Goal: Transaction & Acquisition: Purchase product/service

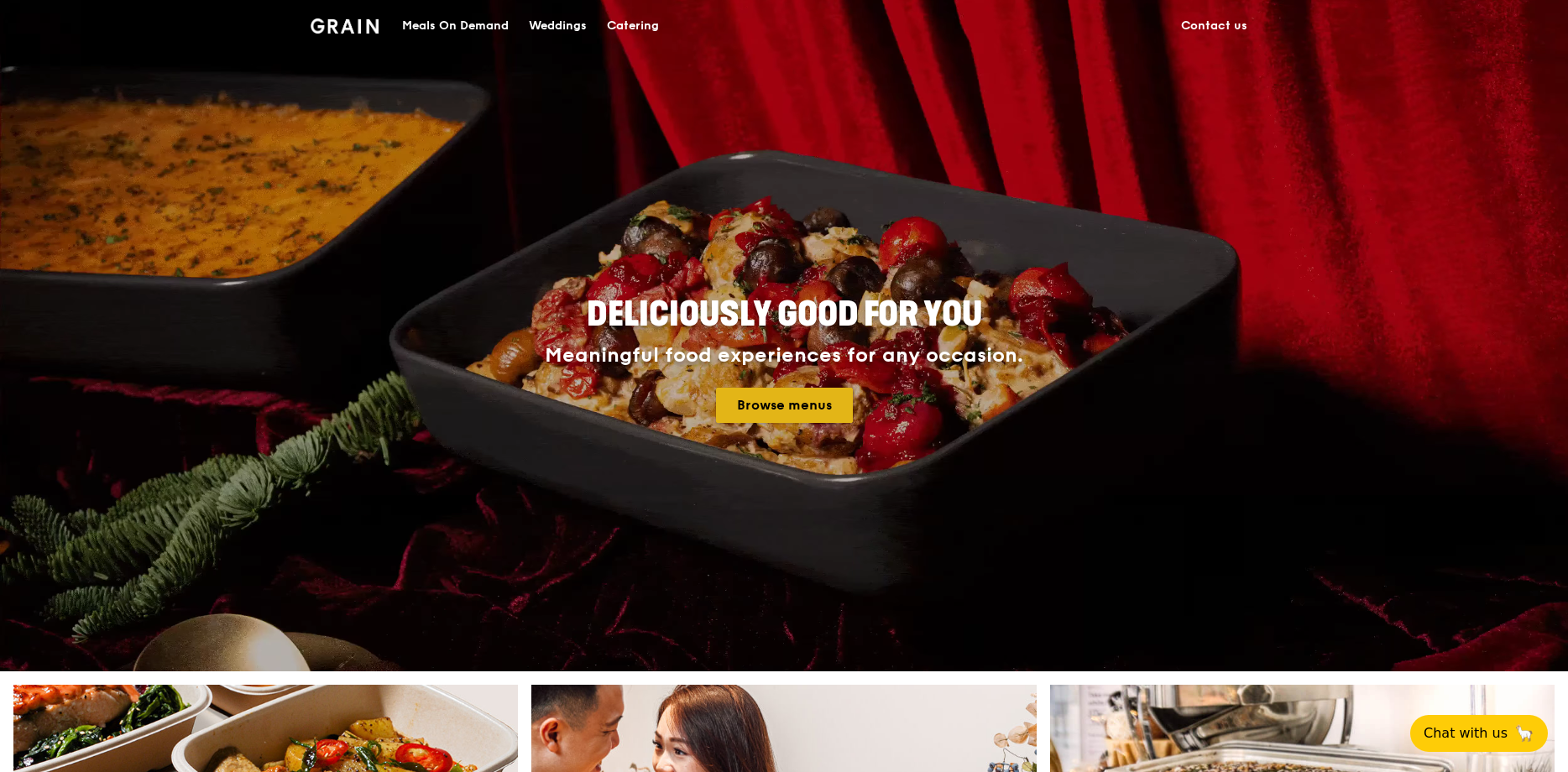
click at [811, 395] on link "Browse menus" at bounding box center [784, 405] width 137 height 35
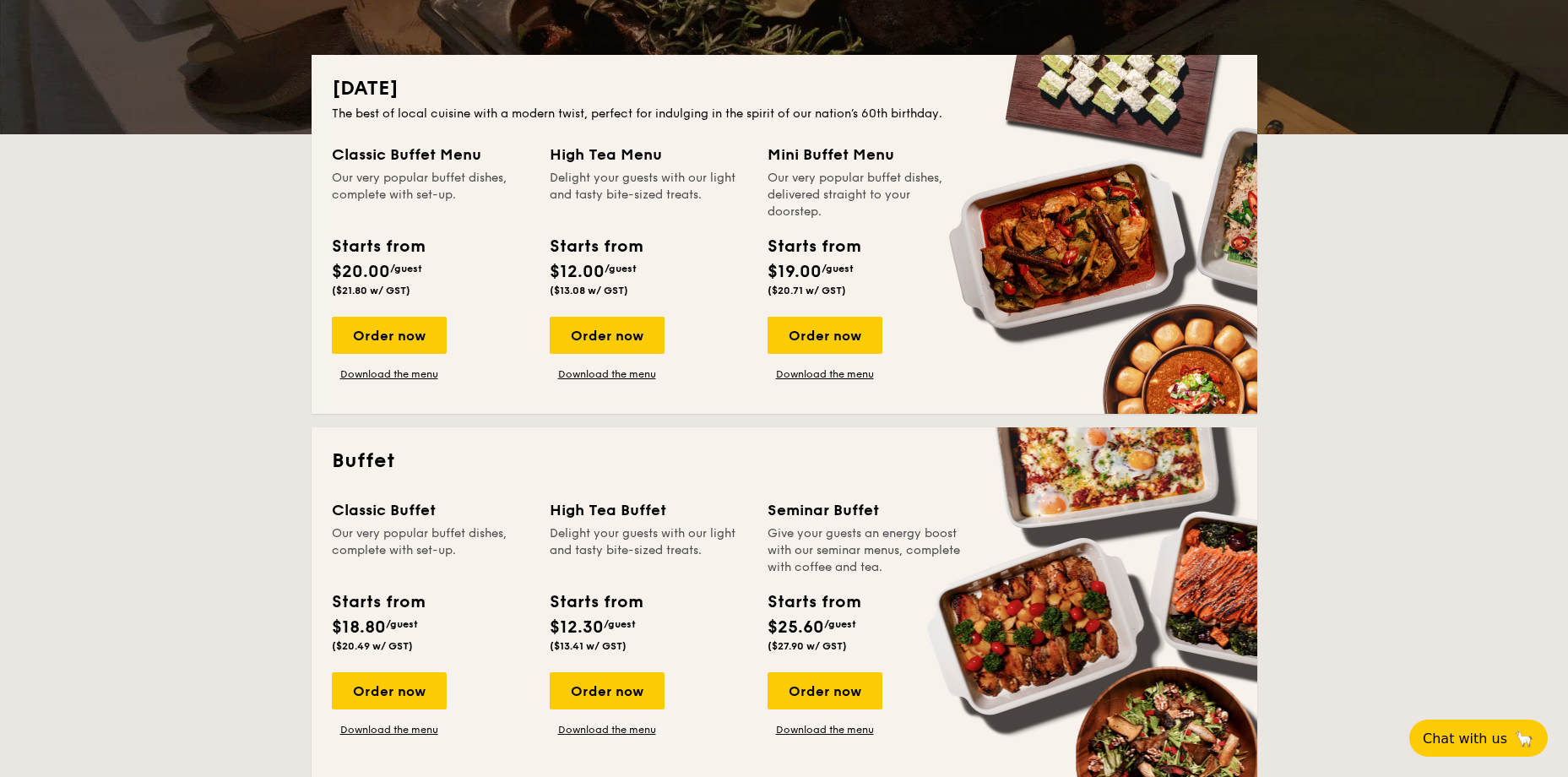
scroll to position [338, 0]
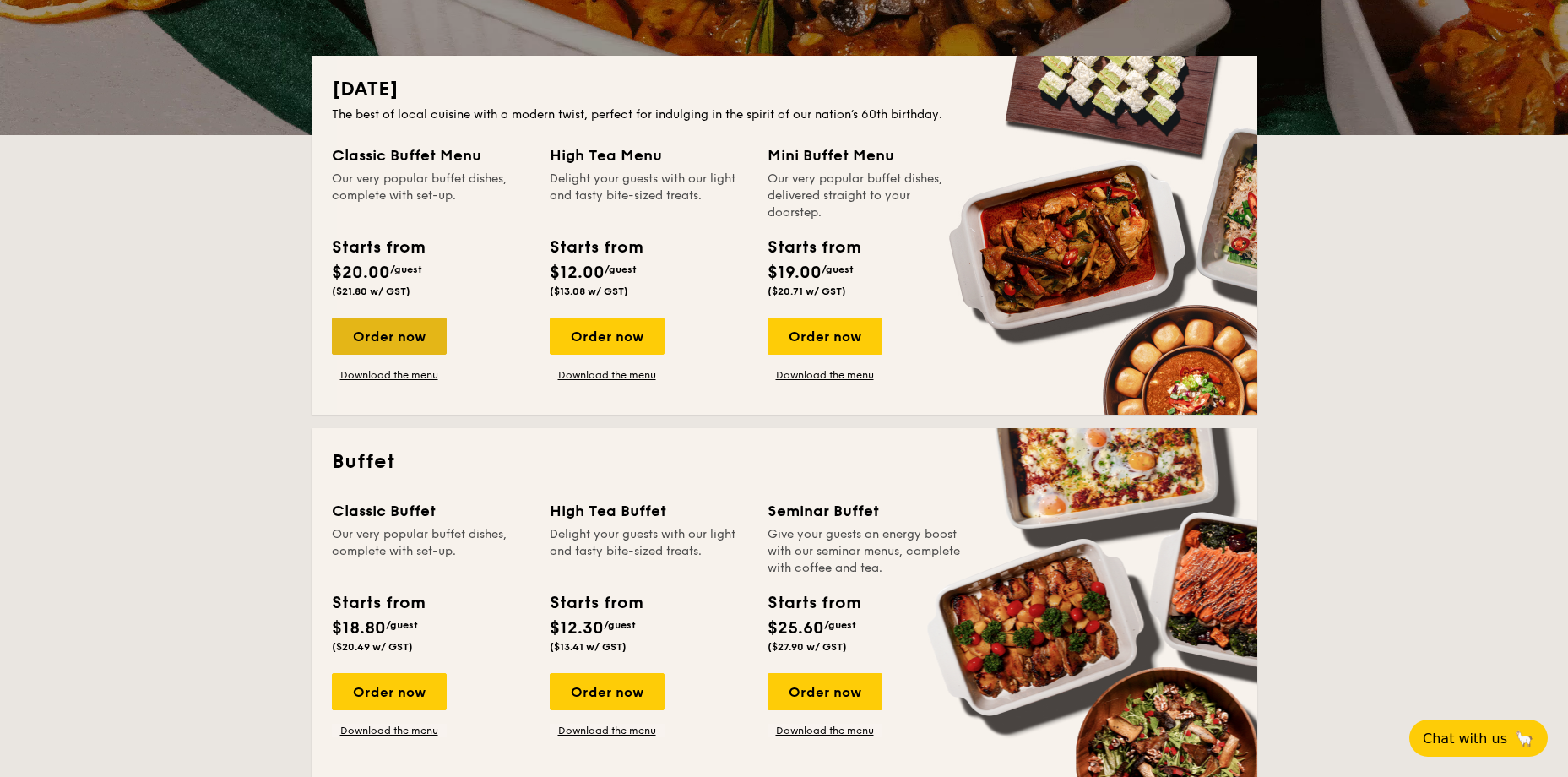
click at [388, 337] on div "Order now" at bounding box center [389, 336] width 114 height 37
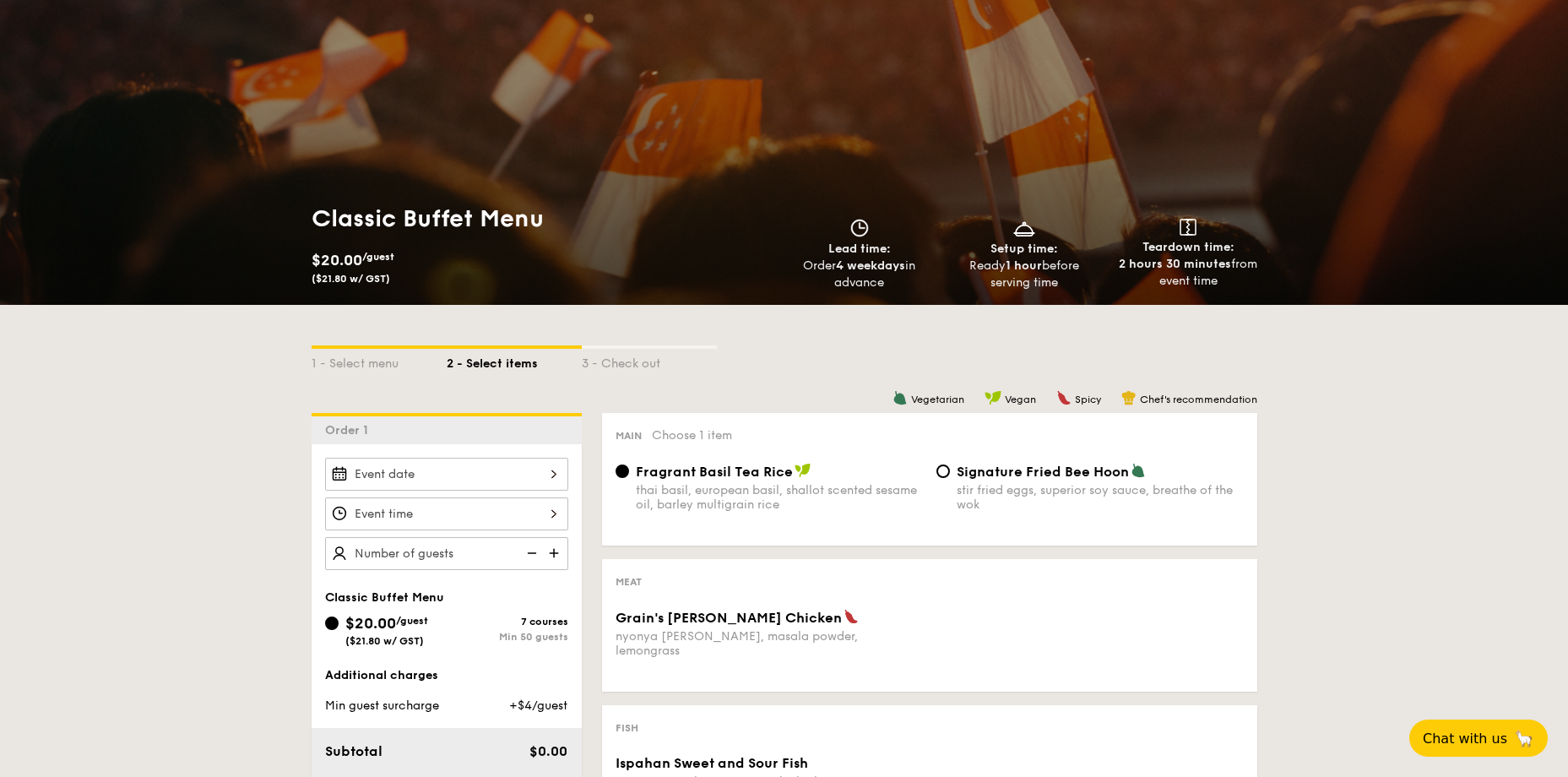
scroll to position [253, 0]
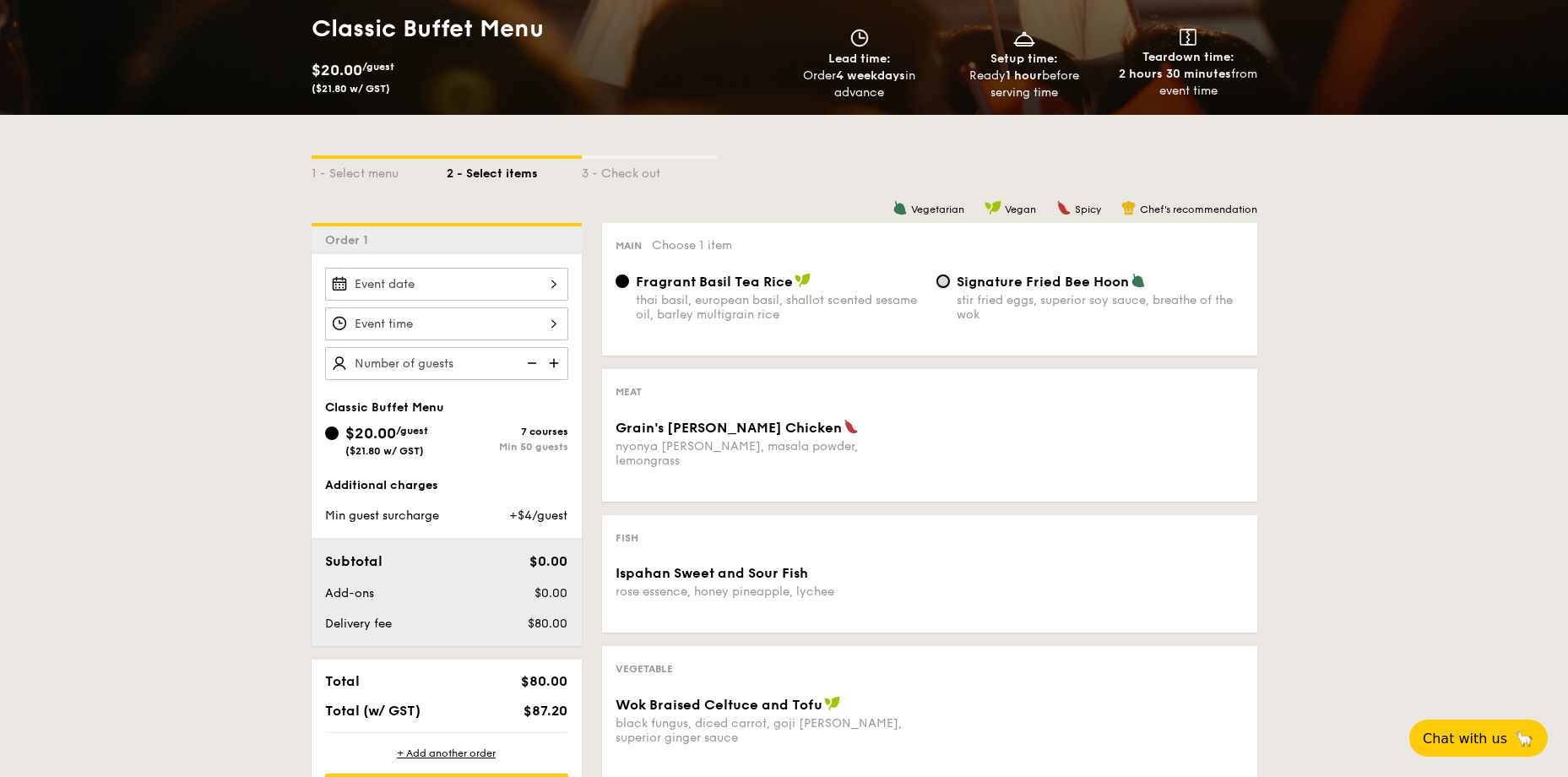
click at [941, 276] on input "Signature Fried Bee Hoon stir fried eggs, superior soy sauce, breathe of the wok" at bounding box center [943, 281] width 14 height 14
radio input "true"
click at [614, 272] on div "Main Choose 1 item Fragrant Basil Tea Rice thai basil, european basil, shallot …" at bounding box center [930, 289] width 655 height 132
click at [621, 283] on input "Fragrant Basil Tea Rice thai basil, european basil, shallot scented sesame oil,…" at bounding box center [623, 281] width 14 height 14
radio input "true"
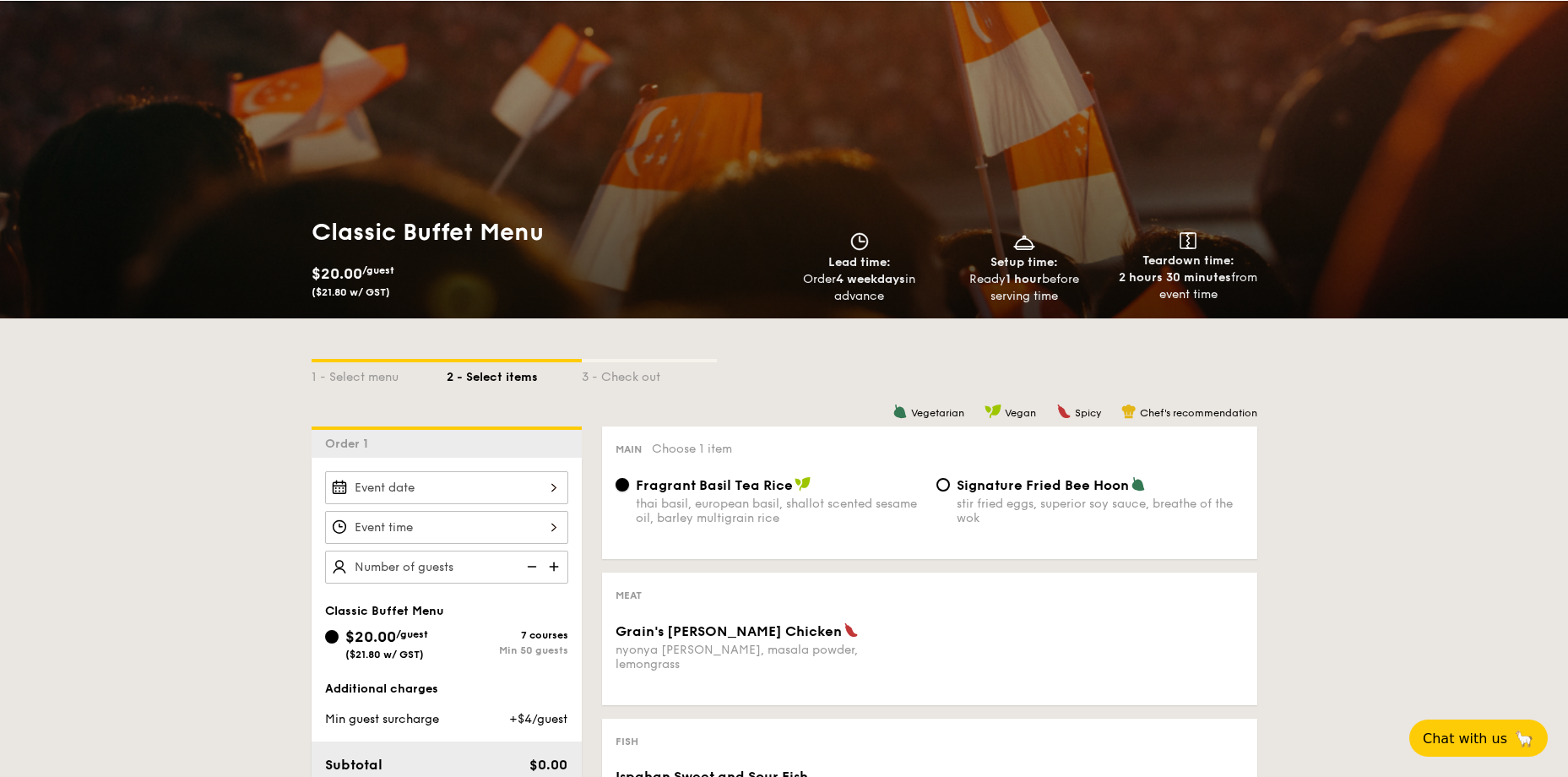
scroll to position [0, 0]
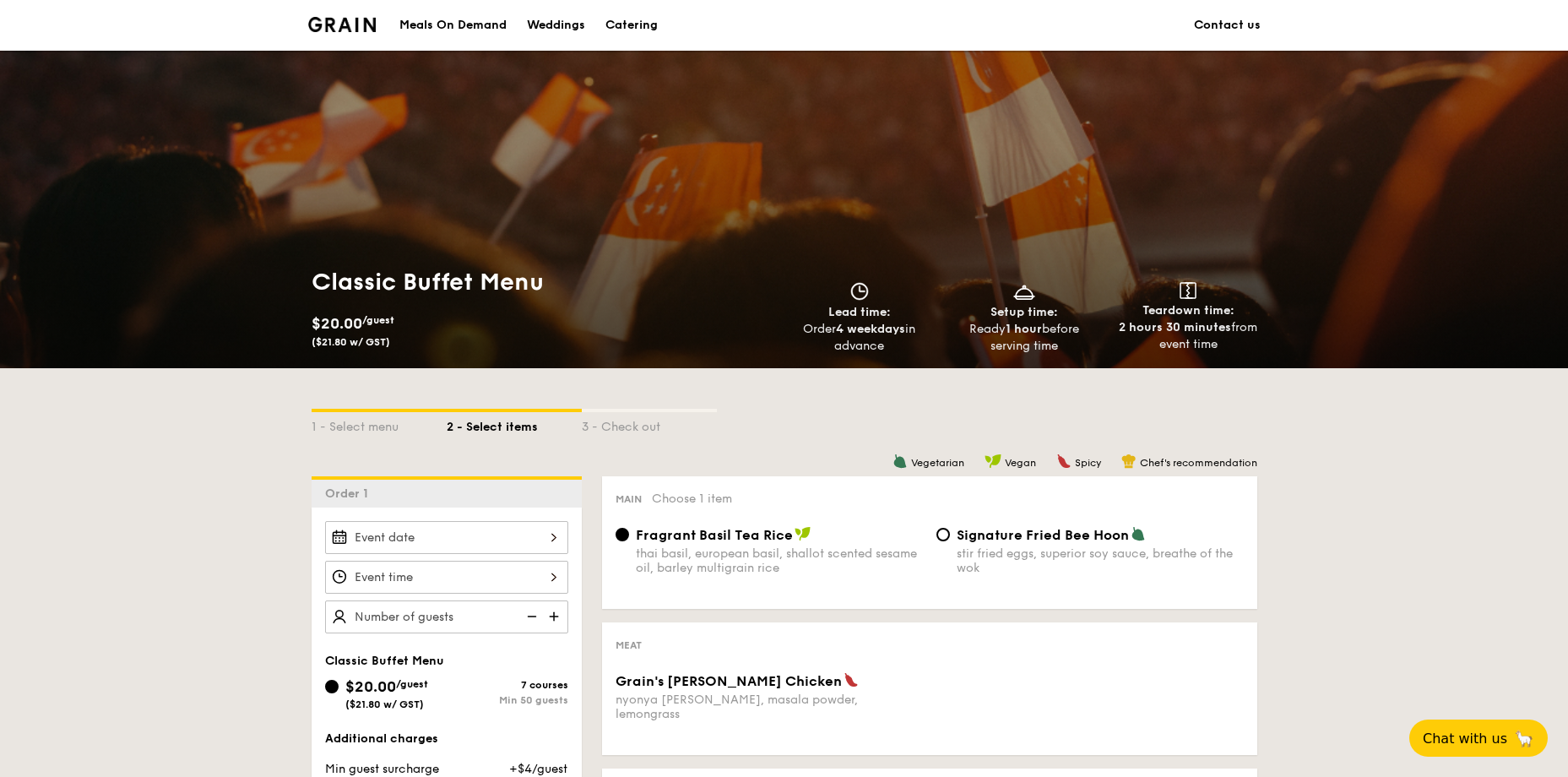
click at [516, 432] on div "2 - Select items" at bounding box center [514, 423] width 135 height 23
click at [641, 431] on div "3 - Check out" at bounding box center [649, 423] width 135 height 23
click at [371, 417] on div "1 - Select menu" at bounding box center [379, 423] width 135 height 23
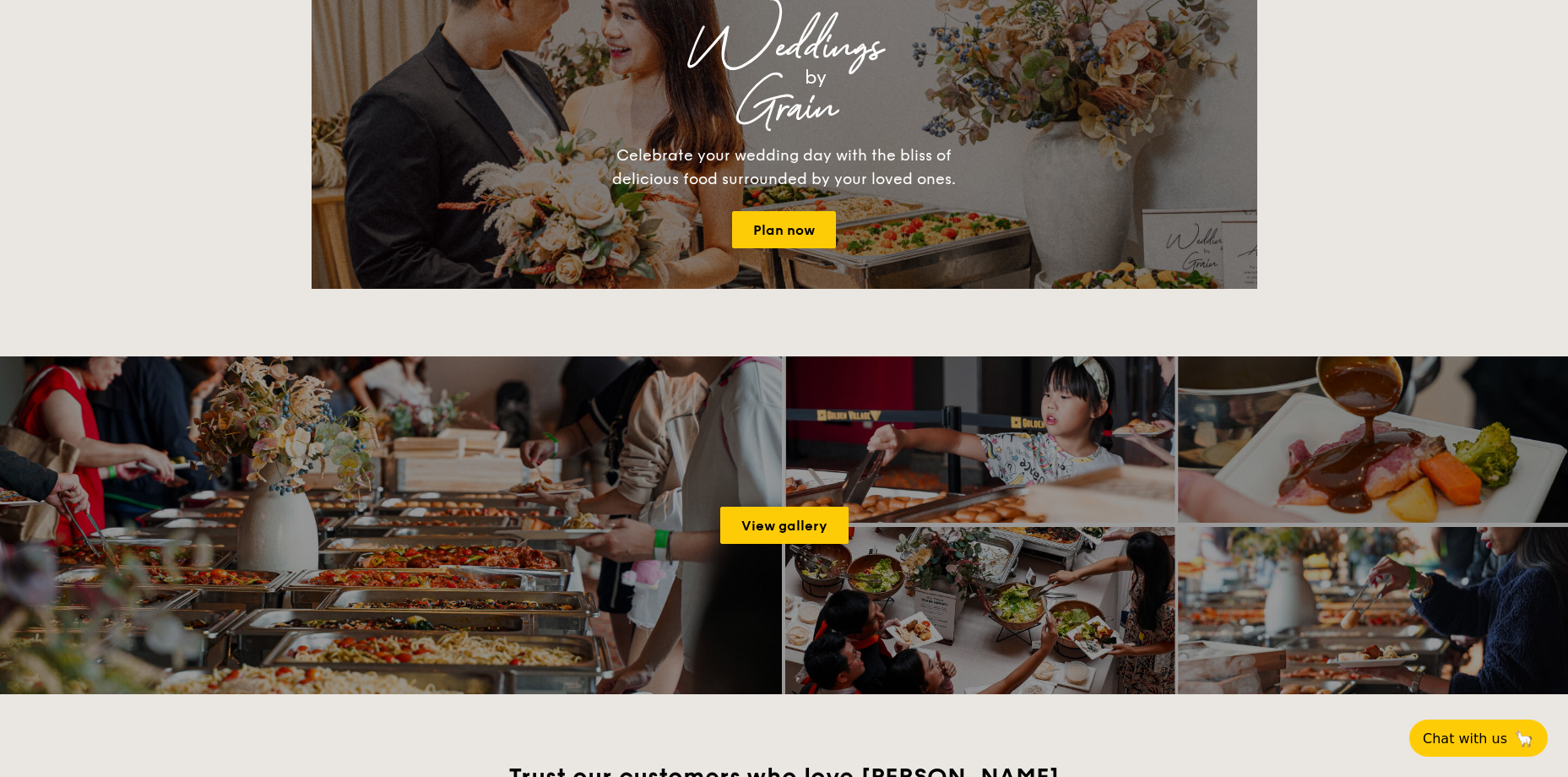
scroll to position [2280, 0]
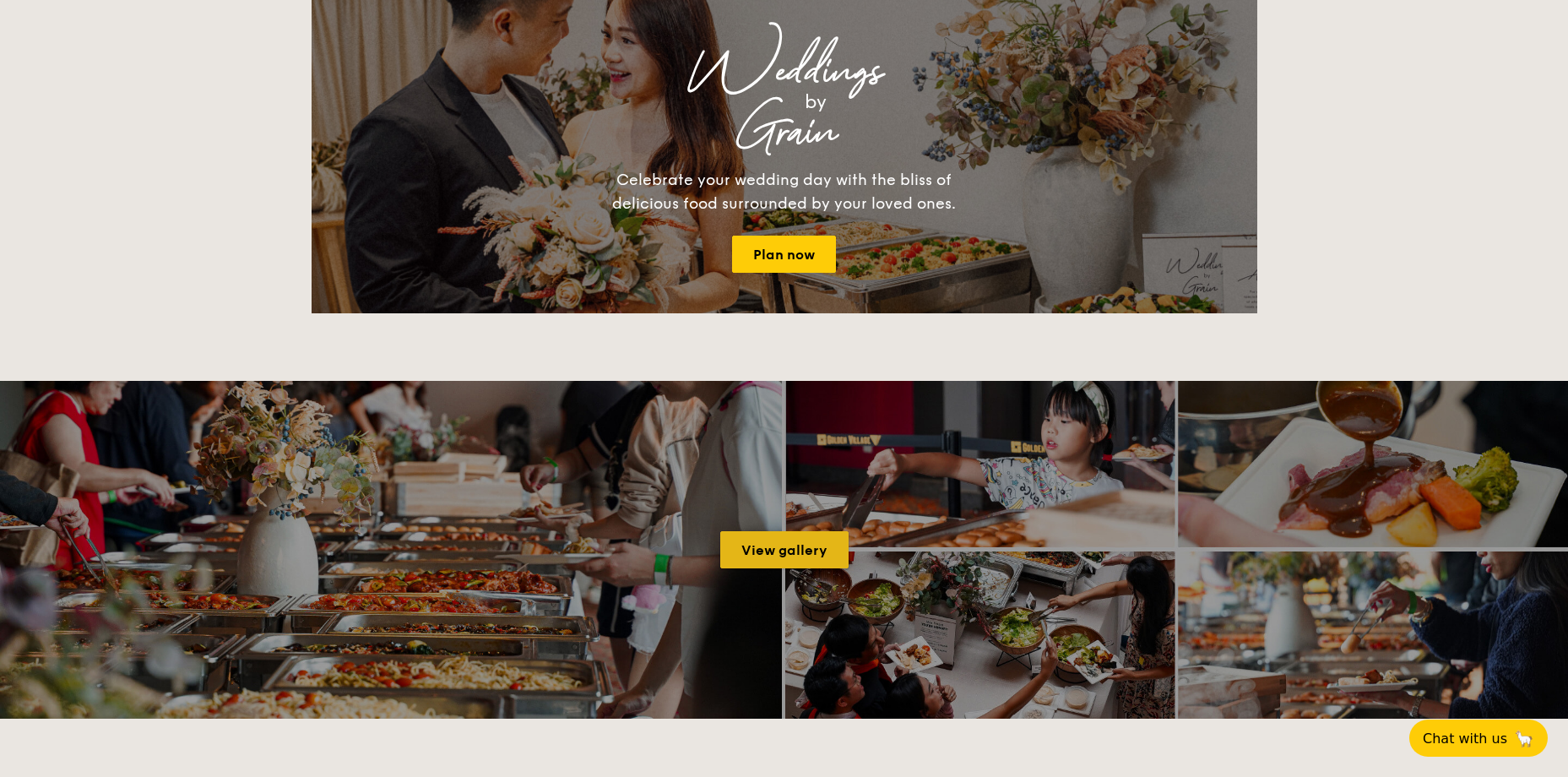
click at [791, 555] on link "View gallery" at bounding box center [784, 550] width 128 height 37
